Goal: Check status: Check status

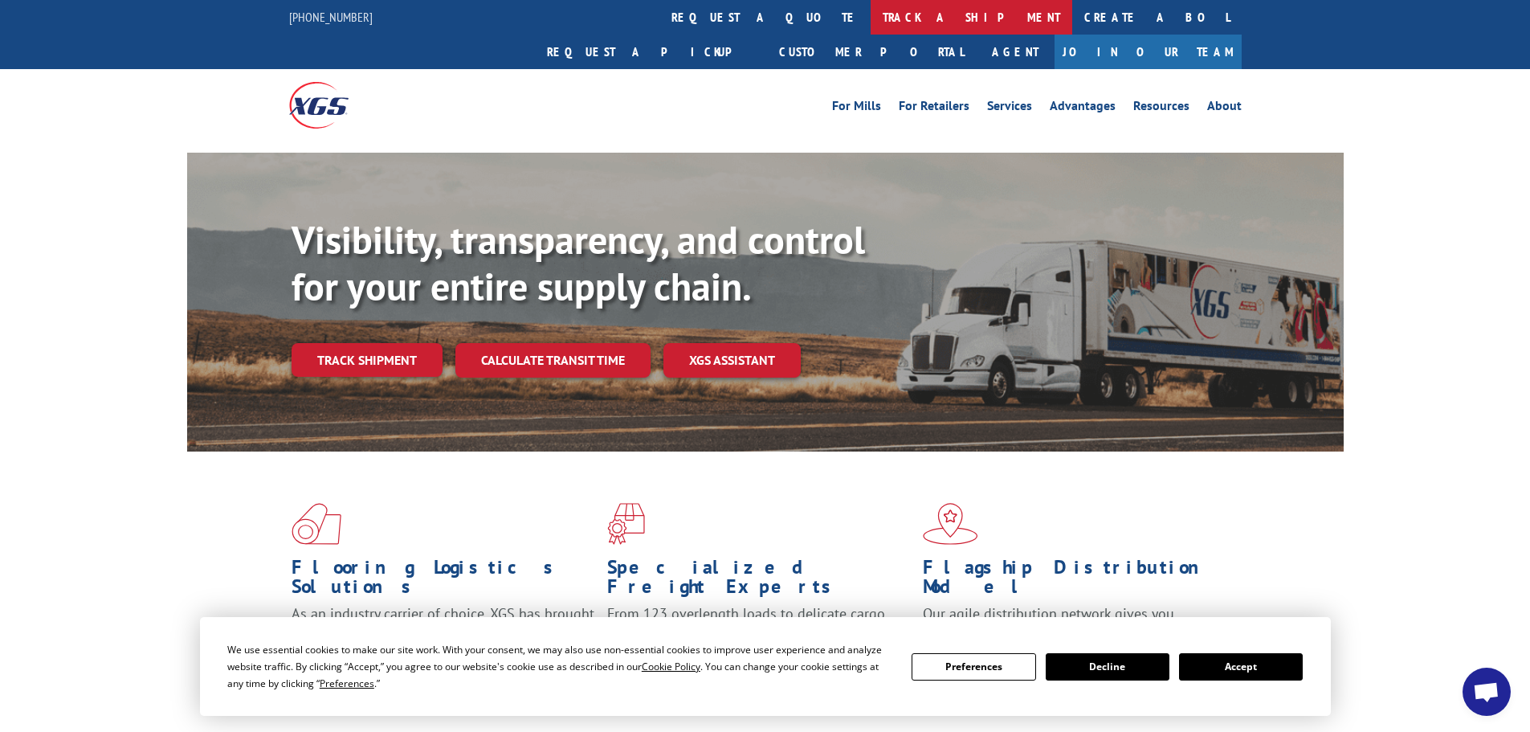
click at [871, 20] on link "track a shipment" at bounding box center [972, 17] width 202 height 35
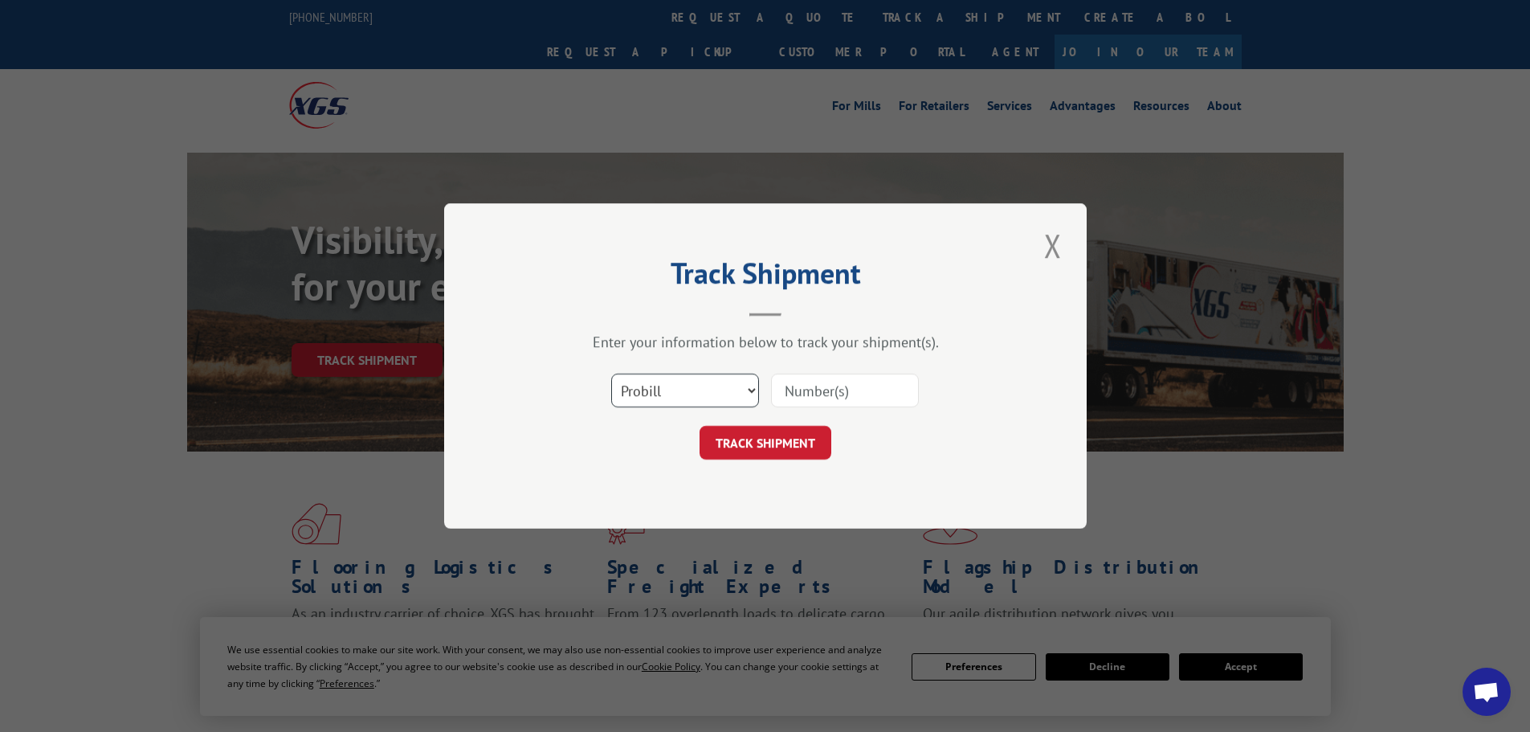
click at [664, 390] on select "Select category... Probill BOL PO" at bounding box center [685, 391] width 148 height 34
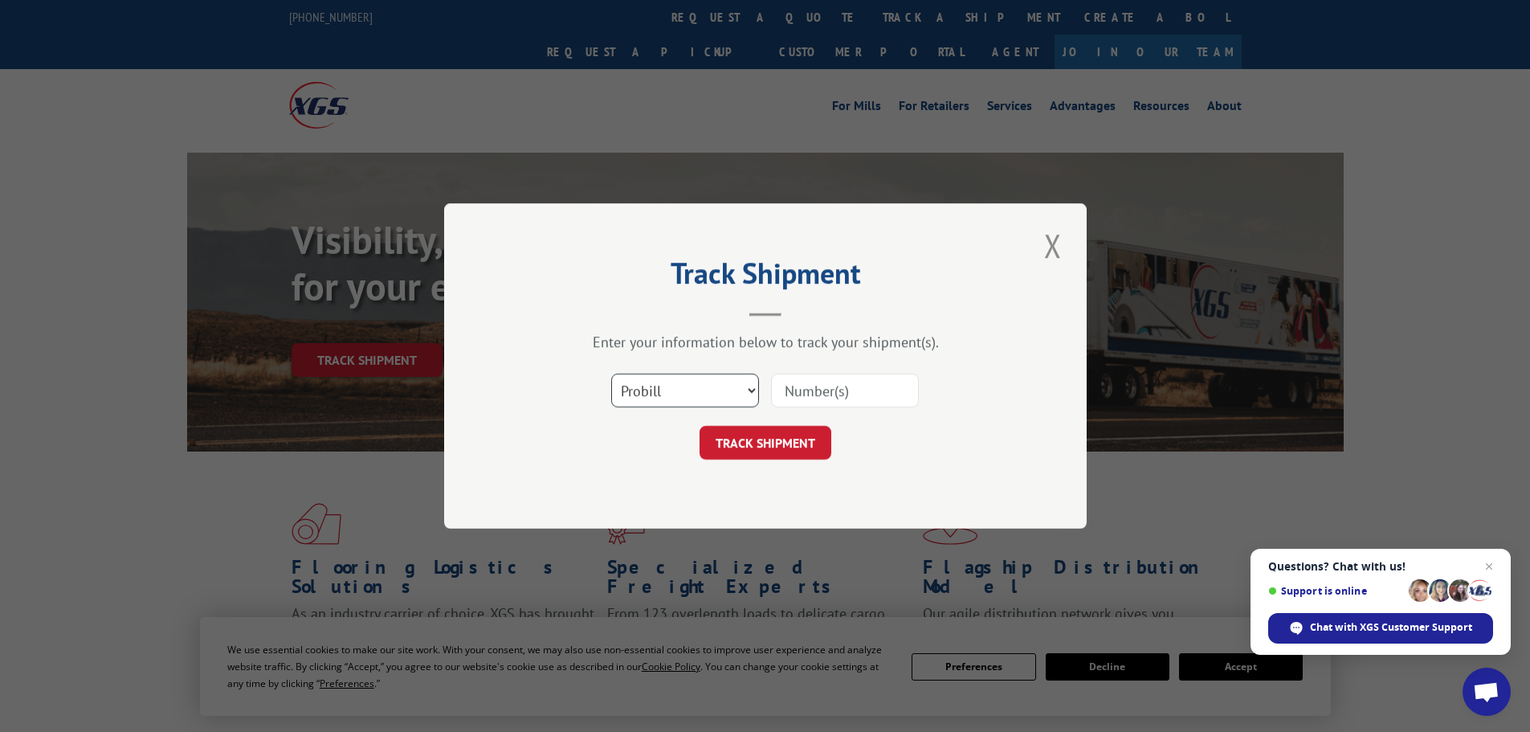
select select "bol"
click at [611, 374] on select "Select category... Probill BOL PO" at bounding box center [685, 391] width 148 height 34
paste input "977128"
type input "977128"
click at [766, 442] on button "TRACK SHIPMENT" at bounding box center [766, 443] width 132 height 34
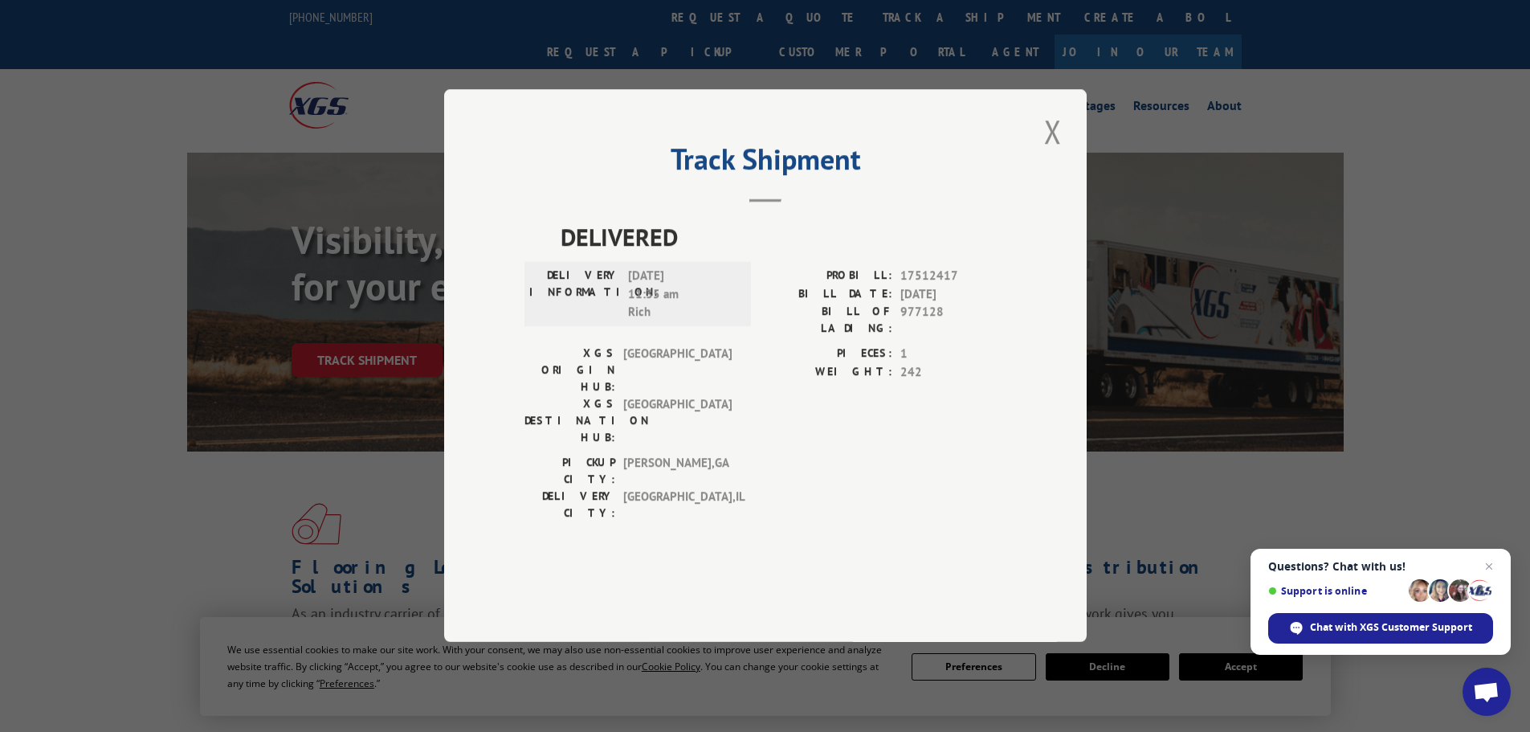
click at [1075, 178] on div "Track Shipment DELIVERED DELIVERY INFORMATION: [DATE] 11:35 am Rich PROBILL: 17…" at bounding box center [765, 365] width 643 height 553
click at [1053, 153] on button "Close modal" at bounding box center [1052, 131] width 27 height 44
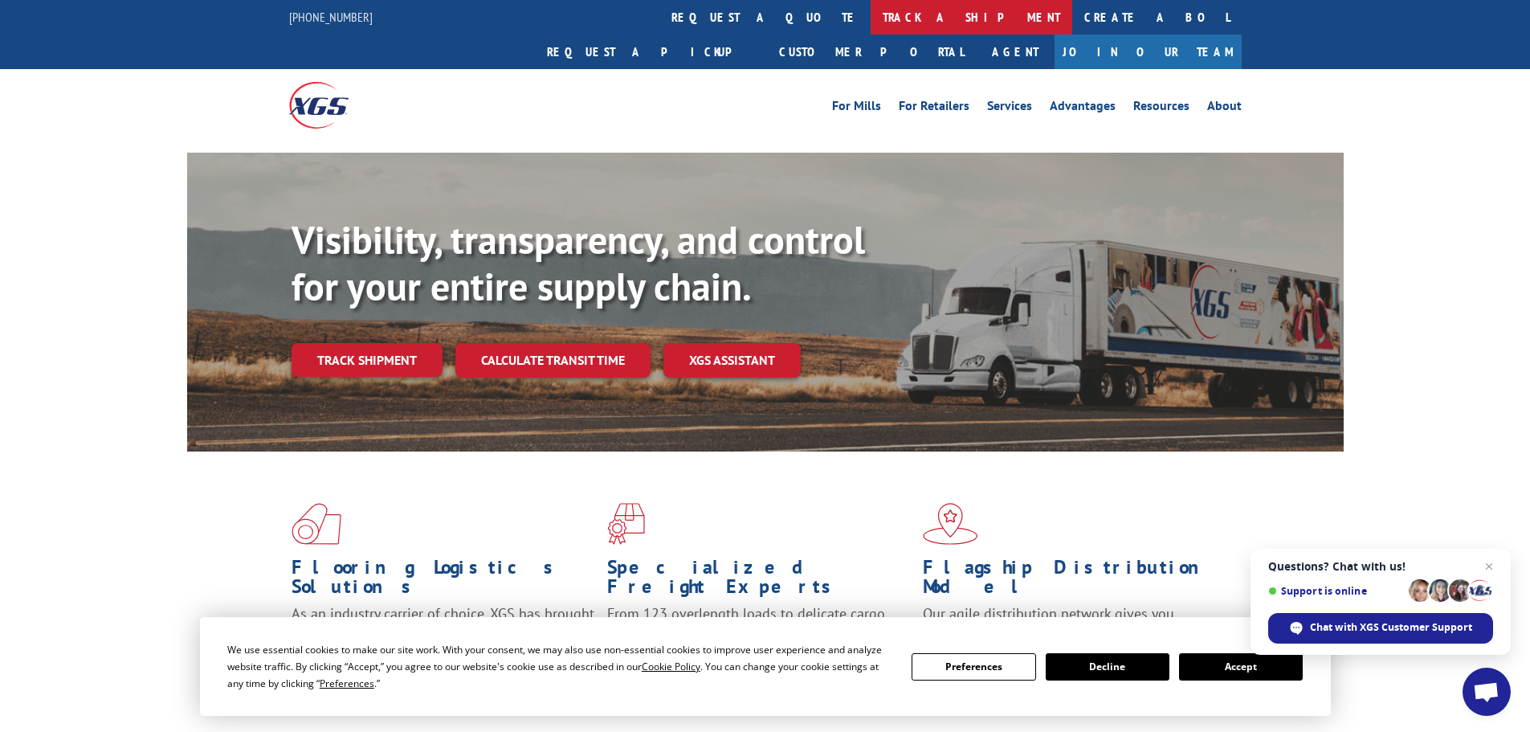
click at [871, 13] on link "track a shipment" at bounding box center [972, 17] width 202 height 35
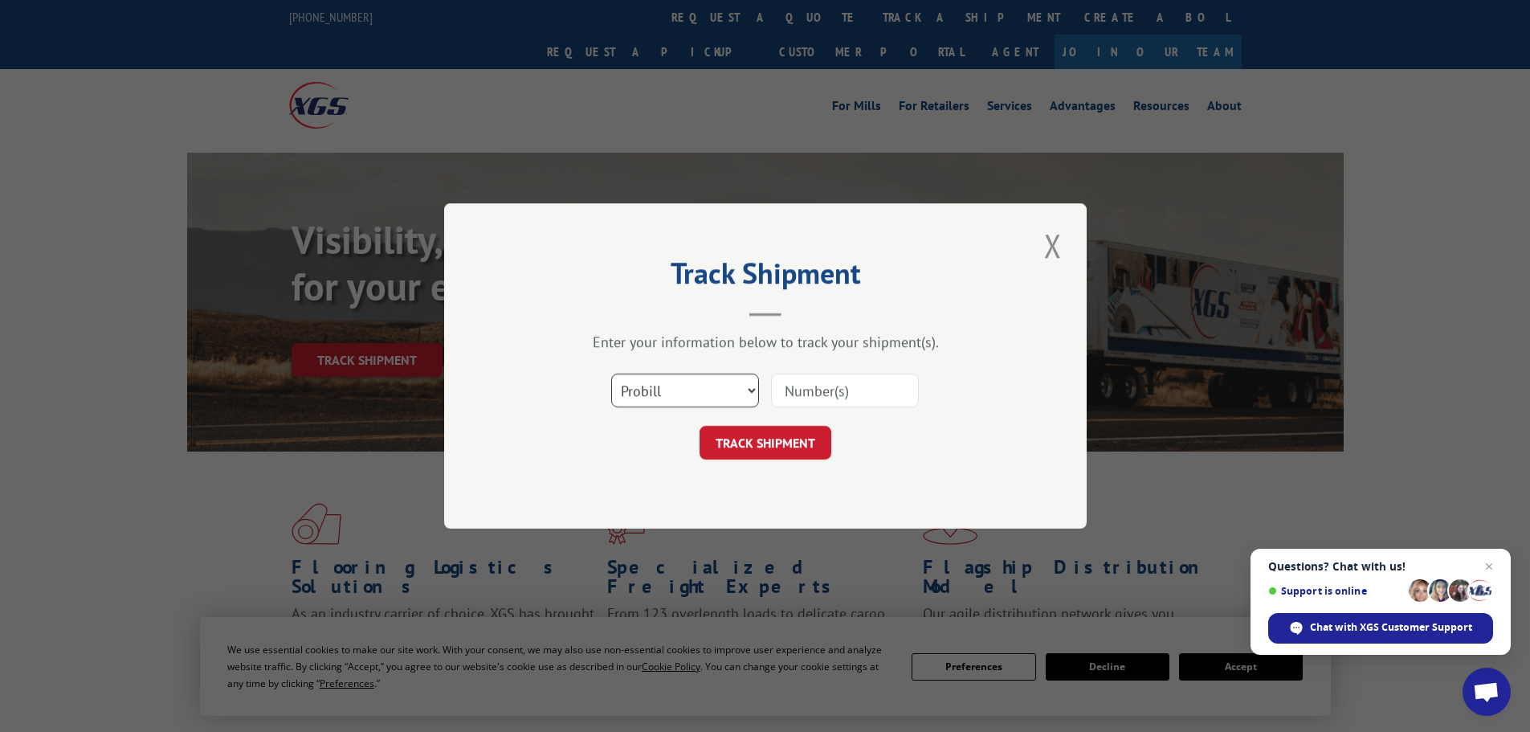
click at [666, 389] on select "Select category... Probill BOL PO" at bounding box center [685, 391] width 148 height 34
select select "bol"
click at [611, 374] on select "Select category... Probill BOL PO" at bounding box center [685, 391] width 148 height 34
paste input "4863502"
type input "4863502"
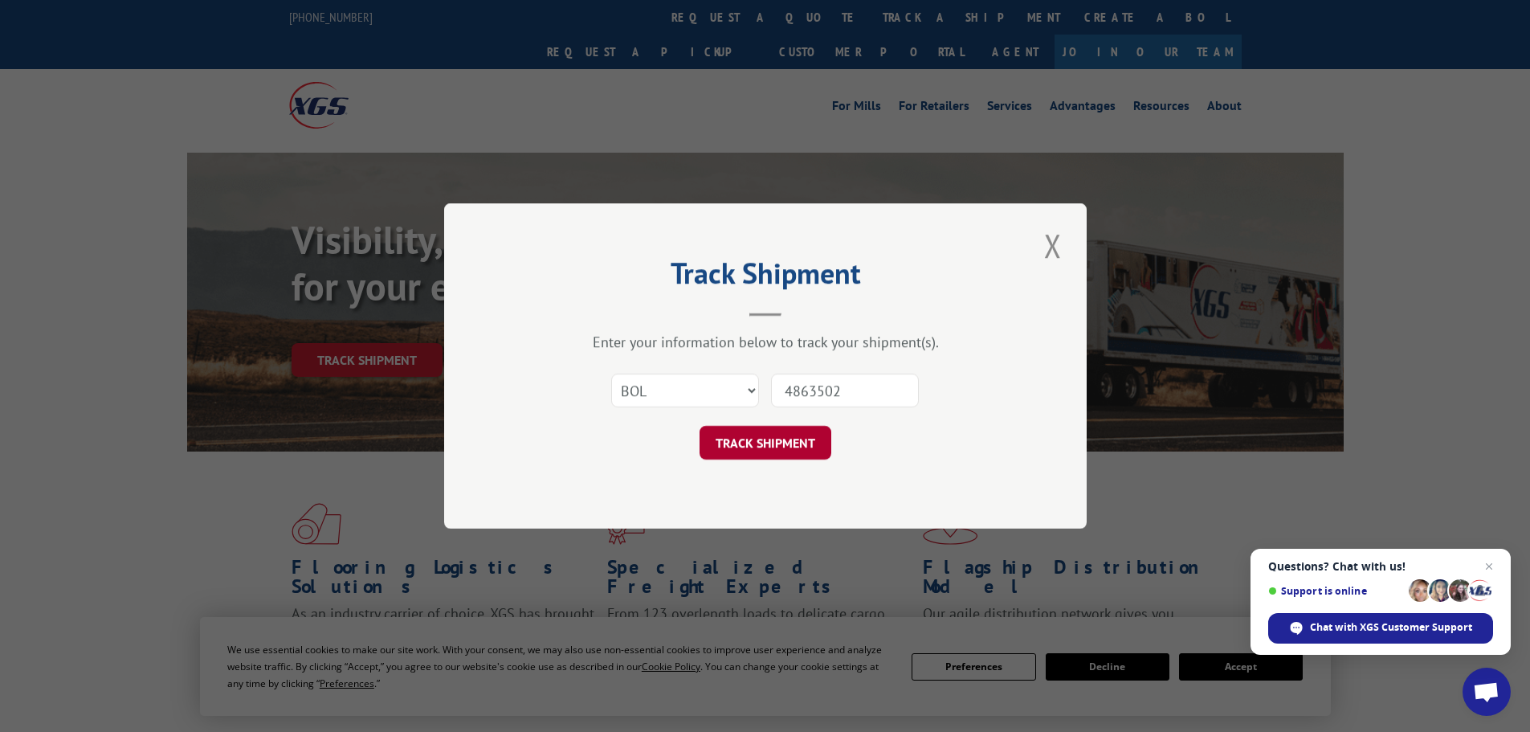
click at [775, 443] on button "TRACK SHIPMENT" at bounding box center [766, 443] width 132 height 34
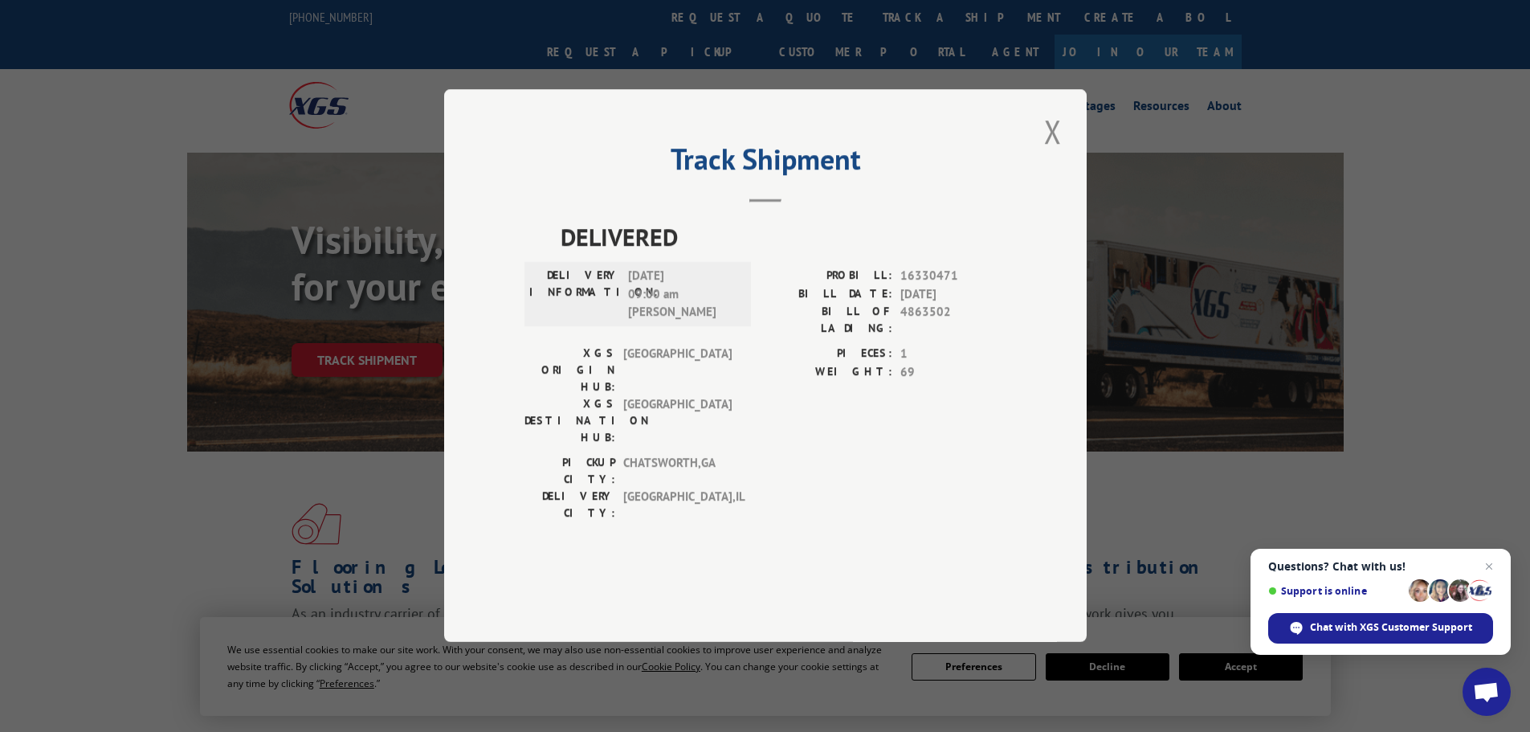
click at [1068, 171] on div "Track Shipment DELIVERED DELIVERY INFORMATION: [DATE] 09:00 am [PERSON_NAME]: 1…" at bounding box center [765, 365] width 643 height 553
click at [1052, 153] on button "Close modal" at bounding box center [1052, 131] width 27 height 44
